Goal: Information Seeking & Learning: Learn about a topic

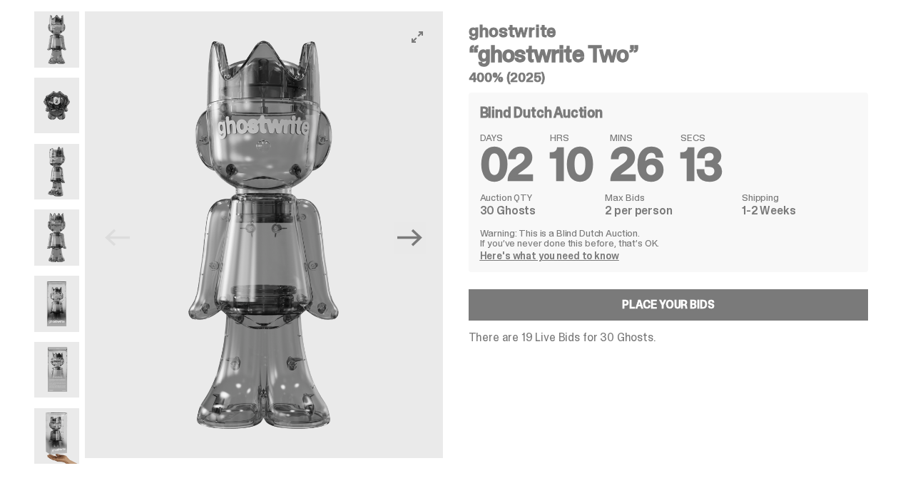
scroll to position [47, 0]
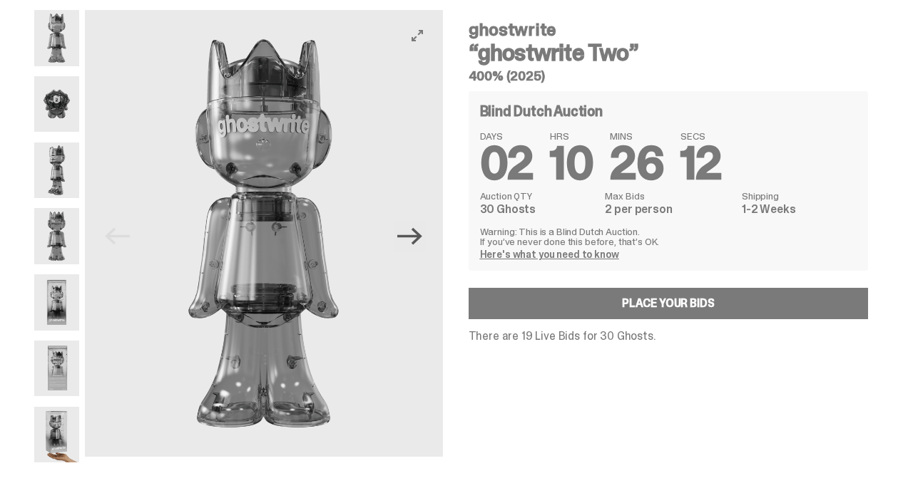
click at [422, 240] on icon "Next" at bounding box center [409, 236] width 25 height 25
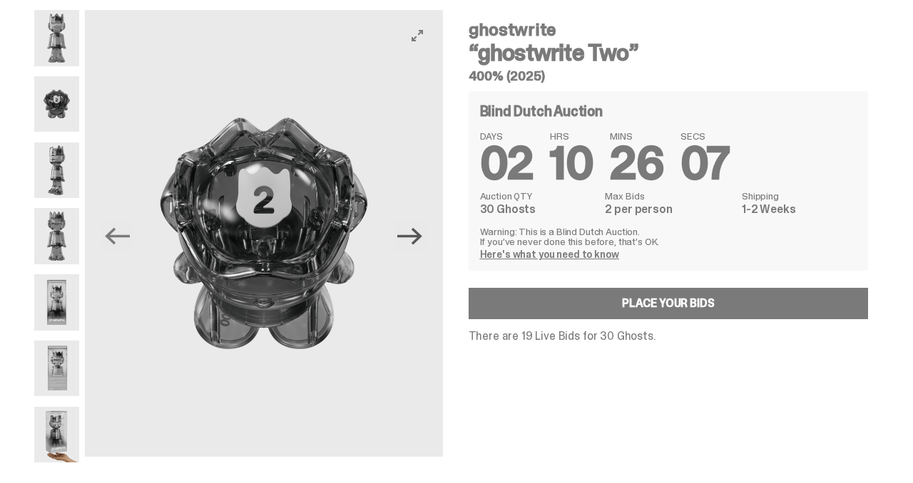
click at [415, 240] on icon "Next" at bounding box center [409, 236] width 25 height 25
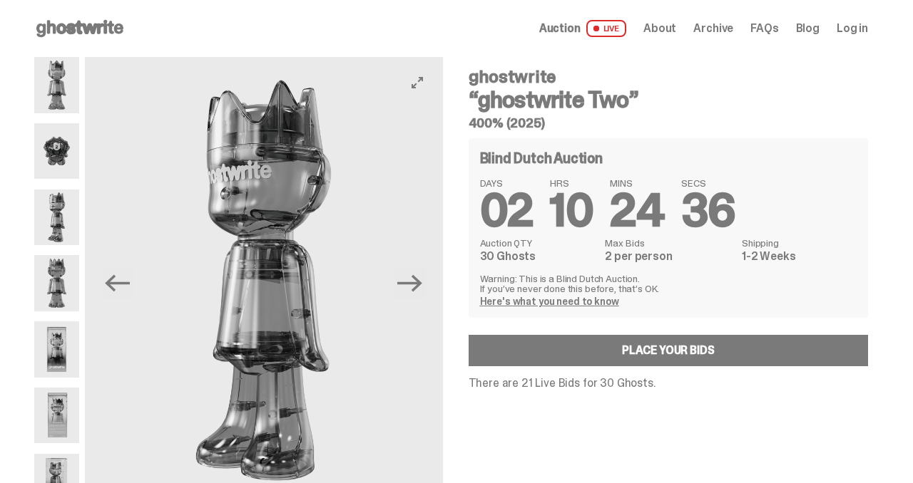
click at [426, 277] on button "Next" at bounding box center [409, 283] width 31 height 31
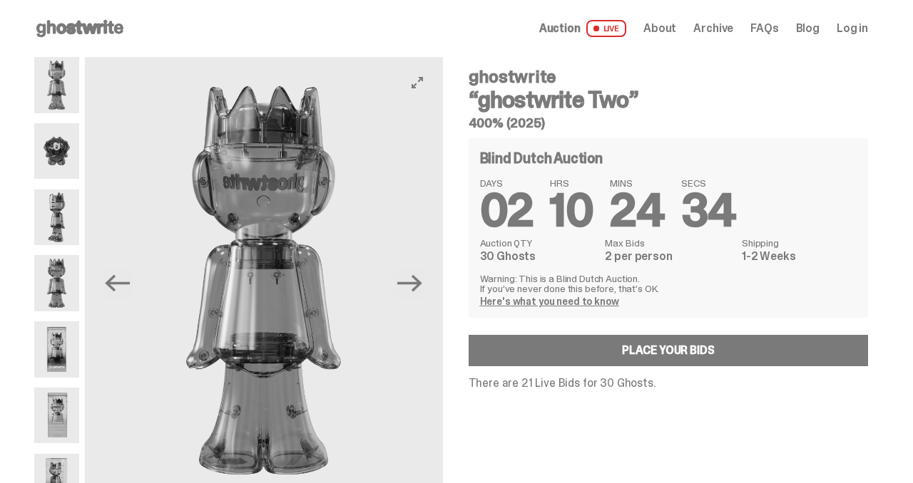
click at [426, 277] on button "Next" at bounding box center [409, 283] width 31 height 31
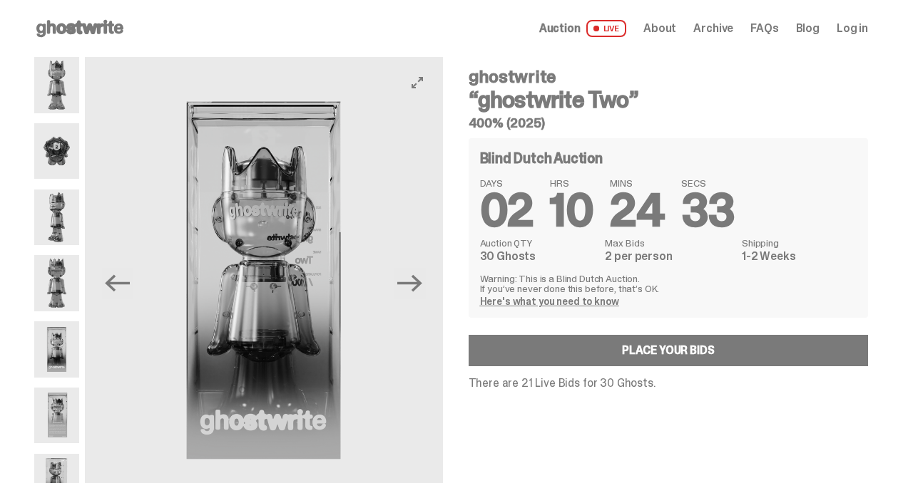
click at [426, 277] on button "Next" at bounding box center [409, 283] width 31 height 31
